Goal: Check status: Check status

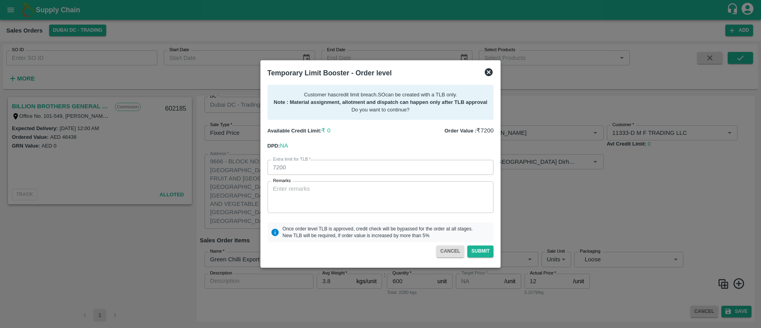
click at [489, 71] on icon at bounding box center [489, 72] width 8 height 8
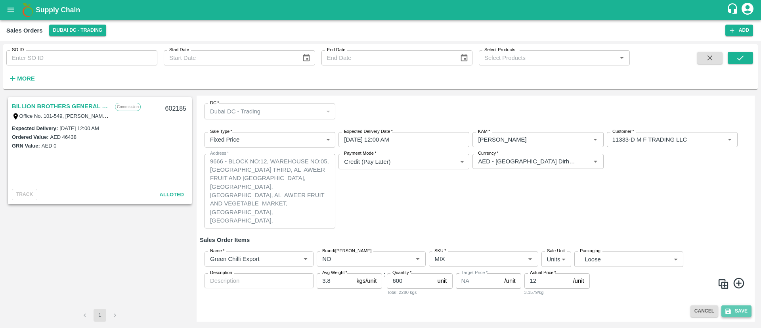
click at [731, 310] on button "Save" at bounding box center [736, 310] width 30 height 11
click at [532, 209] on div "Currency   * Currency   *" at bounding box center [538, 191] width 131 height 75
click at [458, 206] on div "Payment Mode   * Credit (Pay Later) credit Payment Mode" at bounding box center [404, 191] width 131 height 75
click at [395, 135] on input "[DATE] 12:00 AM" at bounding box center [401, 139] width 125 height 15
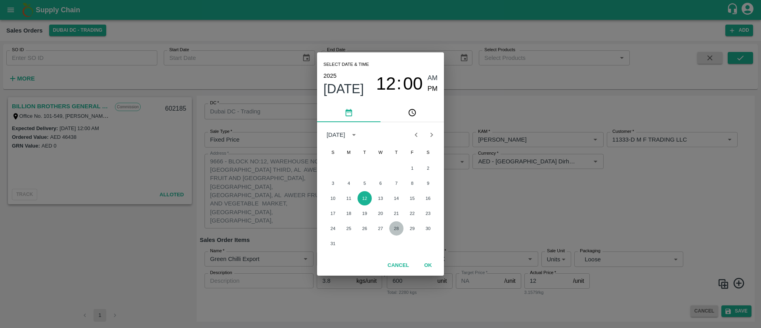
click at [395, 228] on button "28" at bounding box center [396, 228] width 14 height 14
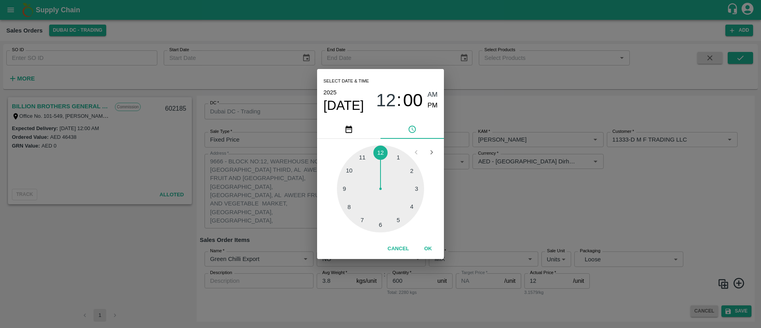
type input "[DATE] 12:00 AM"
click at [427, 244] on button "OK" at bounding box center [427, 249] width 25 height 14
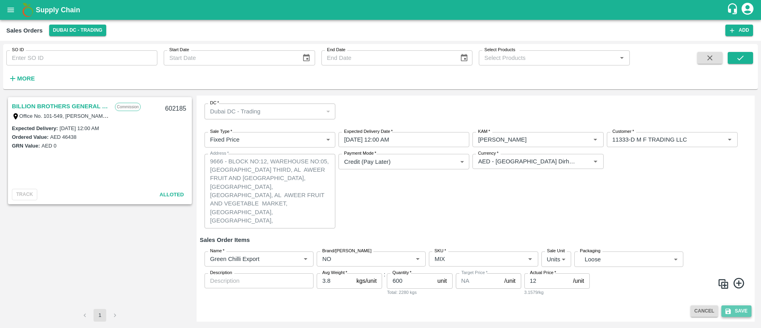
click at [728, 309] on icon "submit" at bounding box center [728, 311] width 6 height 6
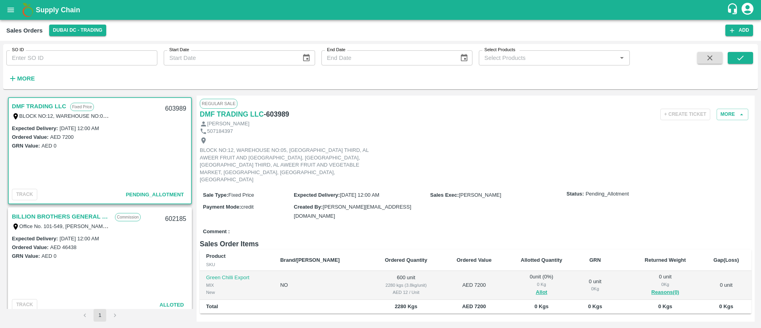
click at [277, 113] on h6 "- 603989" at bounding box center [276, 114] width 25 height 11
copy h6 "603989"
click at [62, 214] on link "BILLION BROTHERS GENERAL TRADING L.L.C" at bounding box center [61, 216] width 99 height 10
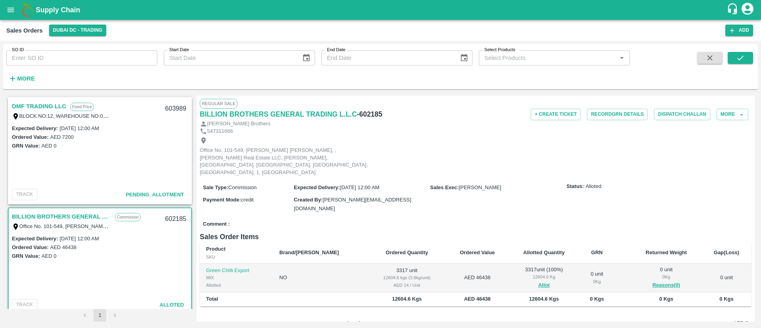
click at [379, 116] on h6 "- 602185" at bounding box center [369, 114] width 25 height 11
copy h6 "602185"
